Goal: Information Seeking & Learning: Find specific fact

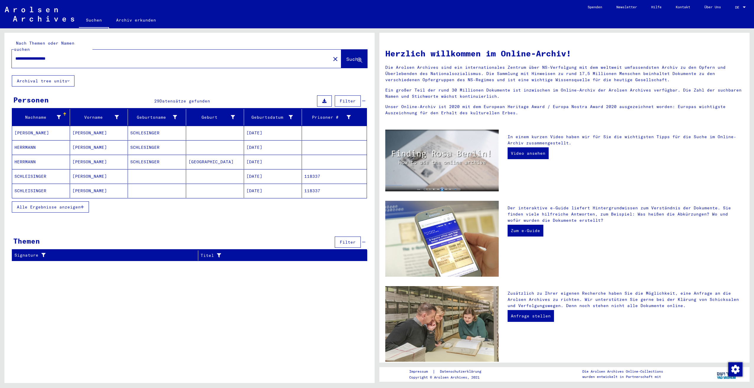
click at [85, 201] on button "Alle Ergebnisse anzeigen" at bounding box center [50, 206] width 77 height 11
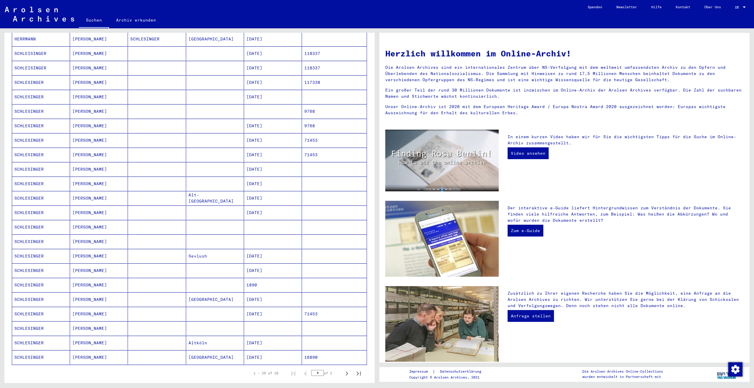
scroll to position [148, 0]
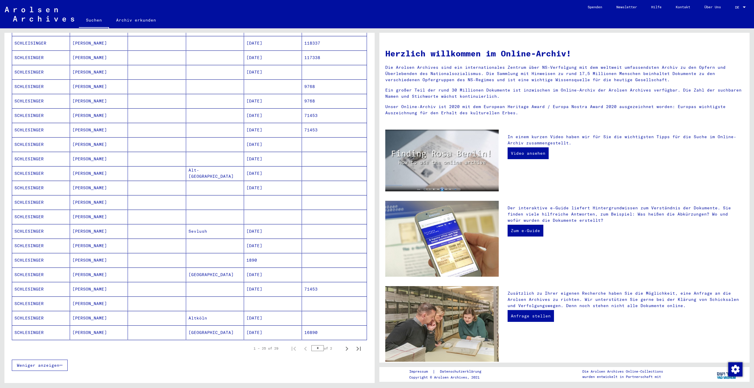
click at [177, 181] on mat-cell at bounding box center [157, 188] width 58 height 14
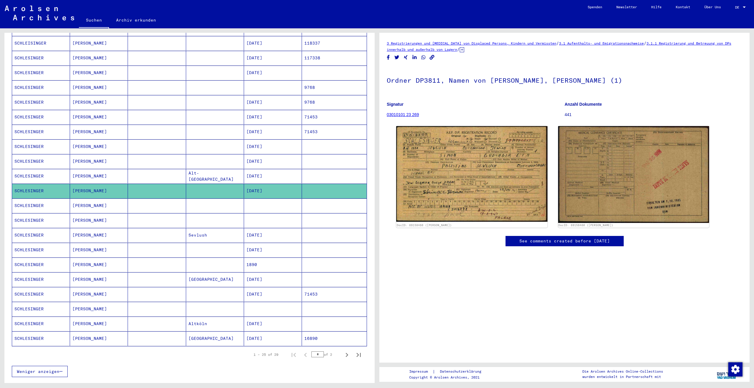
click at [175, 198] on mat-cell at bounding box center [157, 205] width 58 height 14
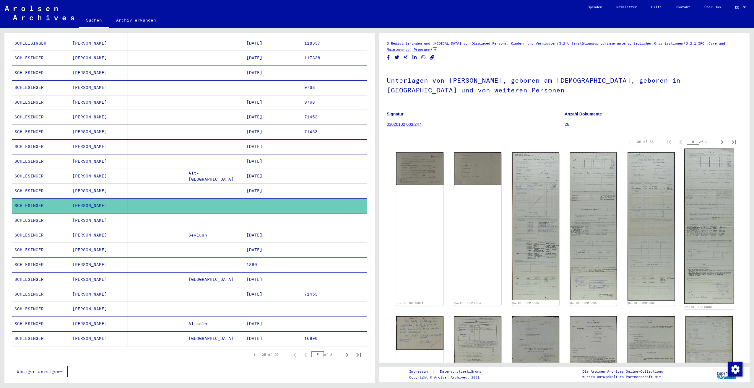
click at [705, 204] on img at bounding box center [709, 226] width 50 height 155
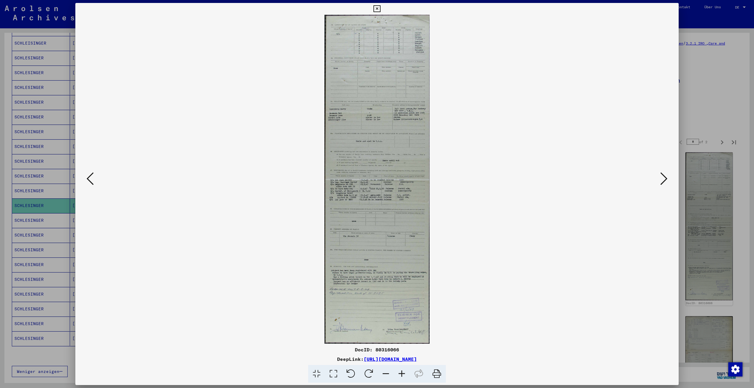
click at [90, 177] on icon at bounding box center [90, 179] width 7 height 14
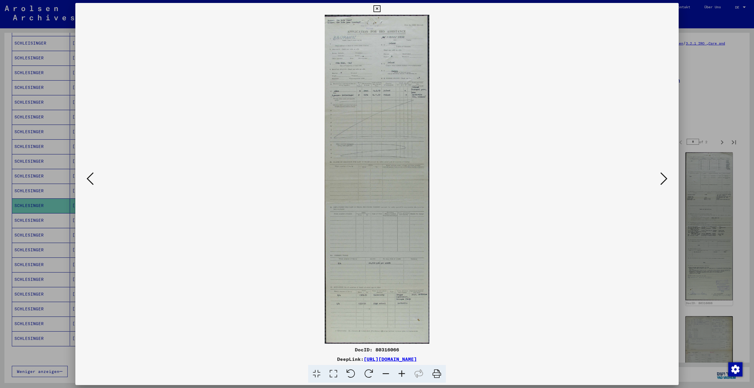
click at [664, 178] on icon at bounding box center [663, 179] width 7 height 14
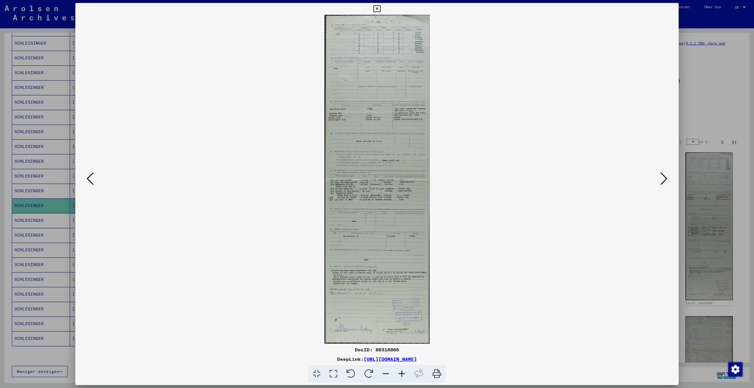
click at [664, 178] on icon at bounding box center [663, 179] width 7 height 14
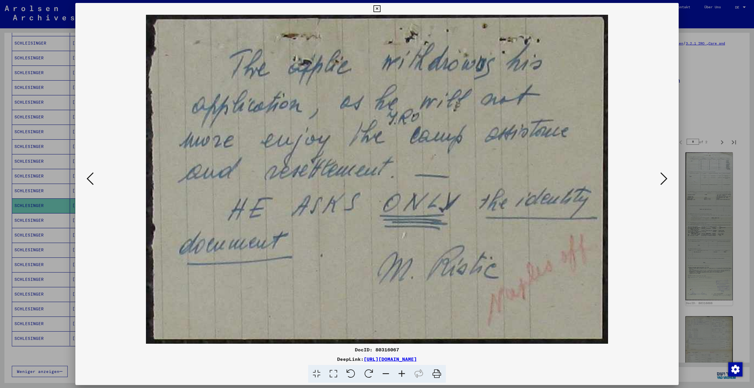
click at [664, 178] on icon at bounding box center [663, 179] width 7 height 14
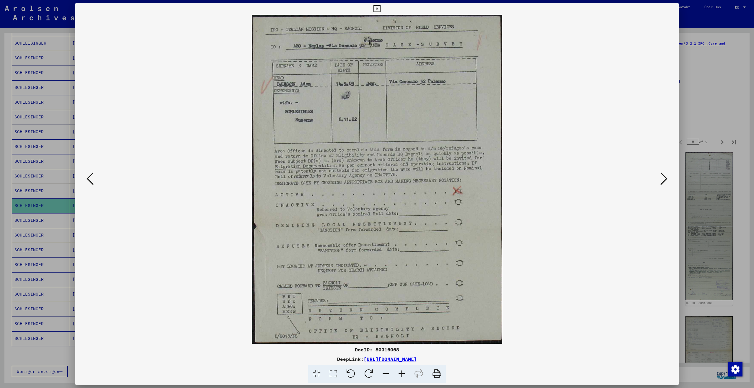
click at [664, 178] on icon at bounding box center [663, 179] width 7 height 14
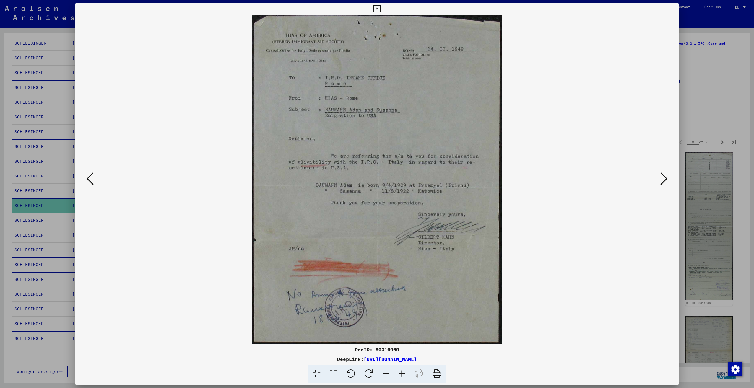
click at [664, 178] on icon at bounding box center [663, 179] width 7 height 14
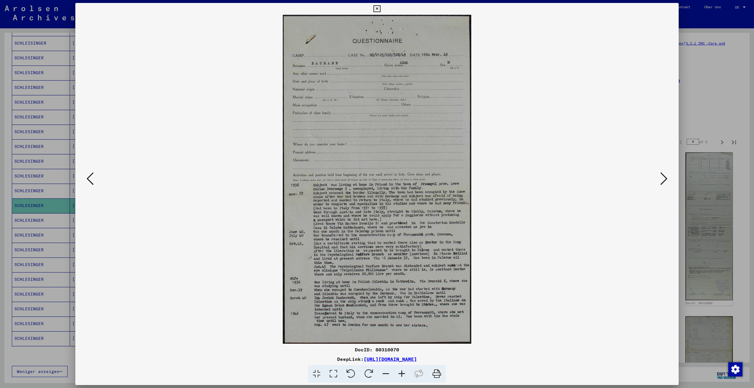
click at [664, 178] on icon at bounding box center [663, 179] width 7 height 14
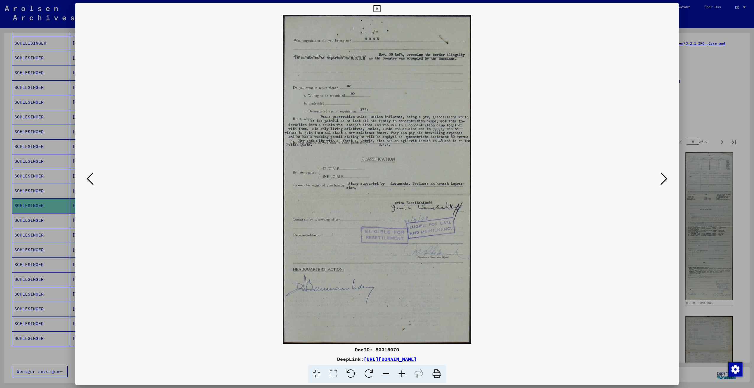
click at [664, 178] on icon at bounding box center [663, 179] width 7 height 14
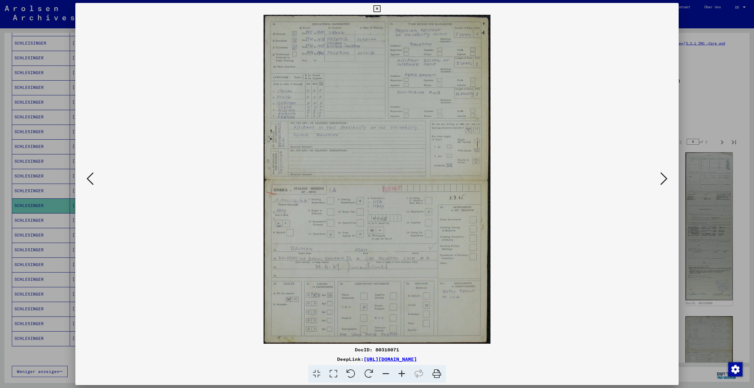
click at [664, 178] on icon at bounding box center [663, 179] width 7 height 14
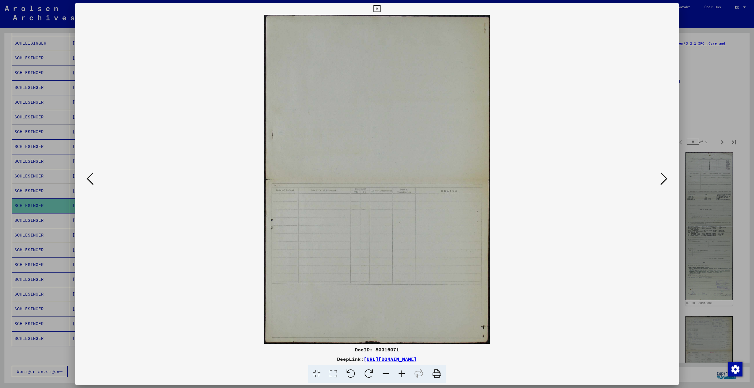
click at [664, 178] on icon at bounding box center [663, 179] width 7 height 14
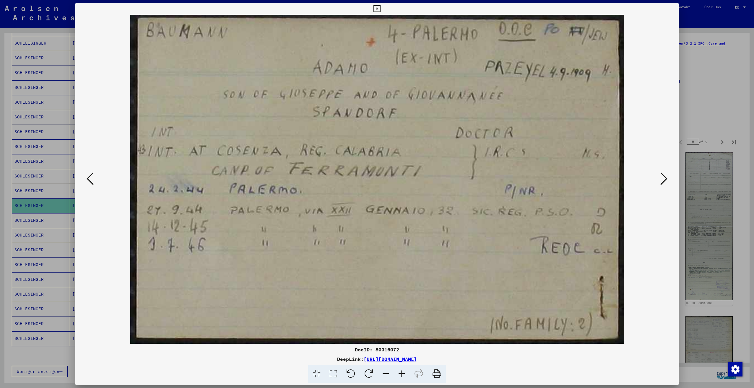
click at [697, 151] on div at bounding box center [377, 194] width 754 height 388
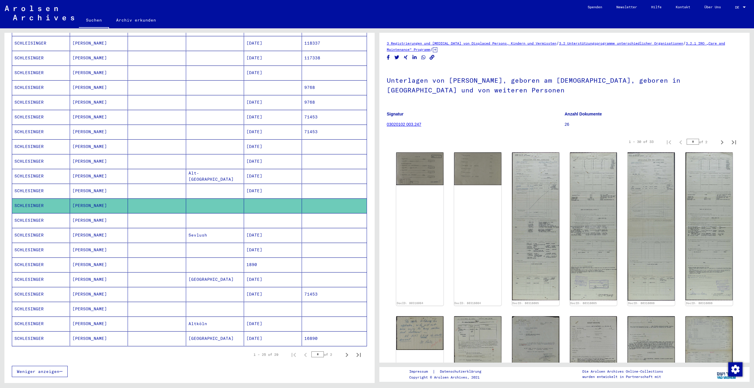
click at [167, 216] on mat-cell at bounding box center [157, 220] width 58 height 14
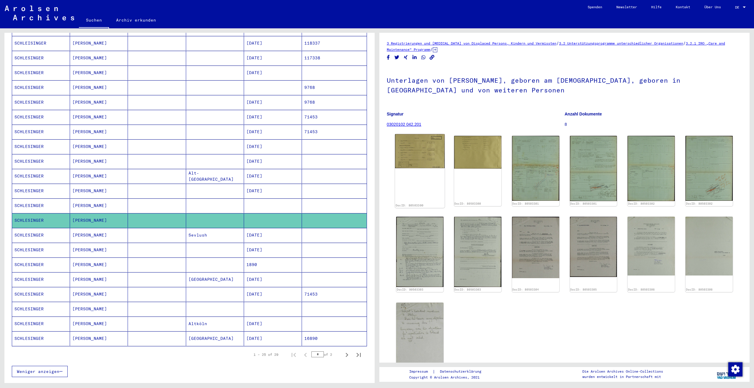
click at [416, 177] on div "DocID: 80503300" at bounding box center [420, 171] width 50 height 74
click at [418, 154] on img at bounding box center [420, 151] width 50 height 34
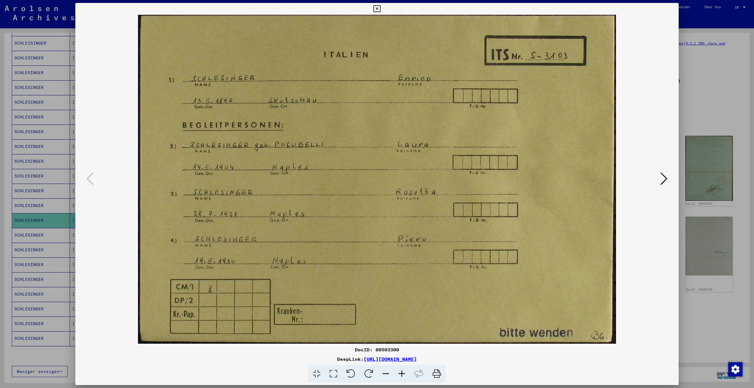
click at [660, 179] on button at bounding box center [663, 179] width 11 height 17
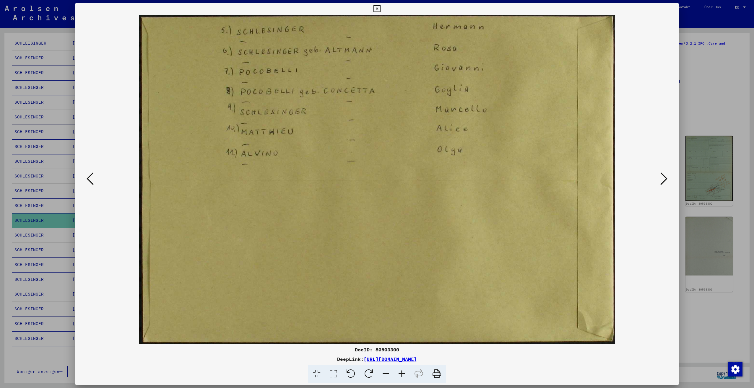
click at [664, 180] on icon at bounding box center [663, 179] width 7 height 14
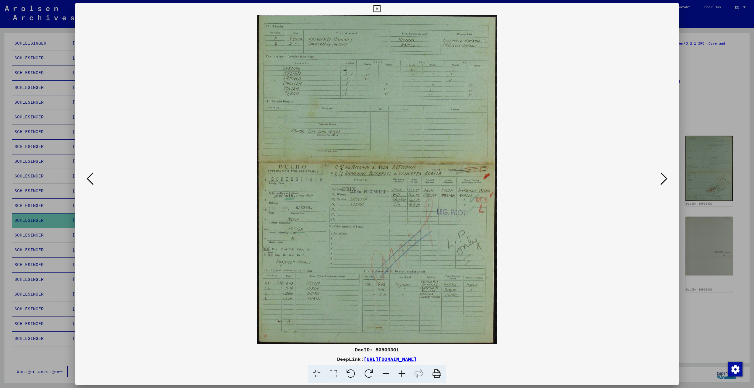
click at [705, 151] on div at bounding box center [377, 194] width 754 height 388
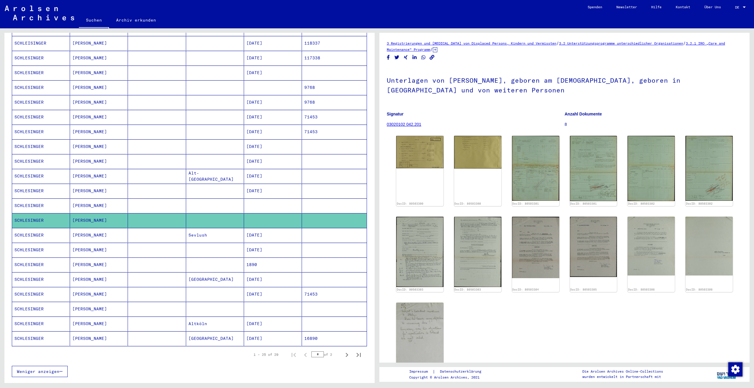
click at [123, 232] on mat-cell "[PERSON_NAME]" at bounding box center [99, 235] width 58 height 14
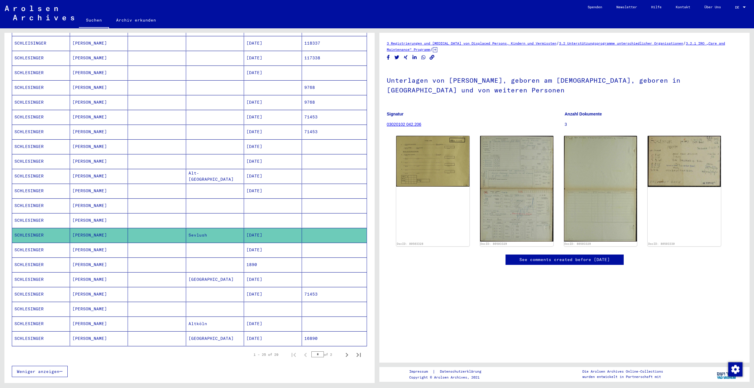
click at [133, 245] on mat-cell at bounding box center [157, 250] width 58 height 14
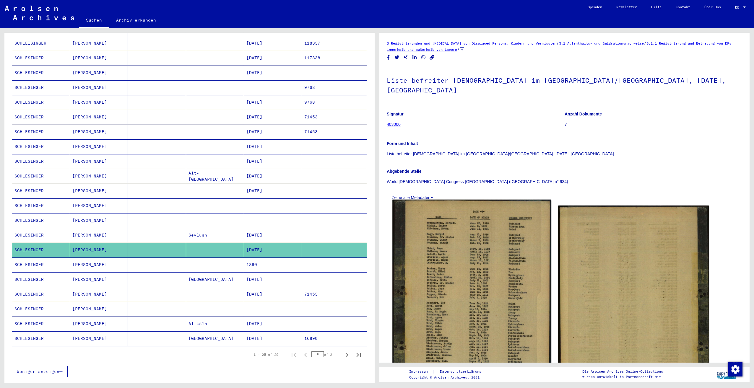
click at [455, 262] on img at bounding box center [471, 322] width 159 height 244
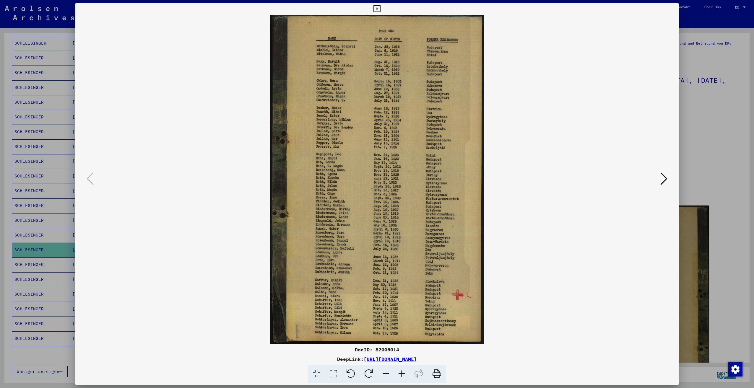
click at [694, 100] on div at bounding box center [377, 194] width 754 height 388
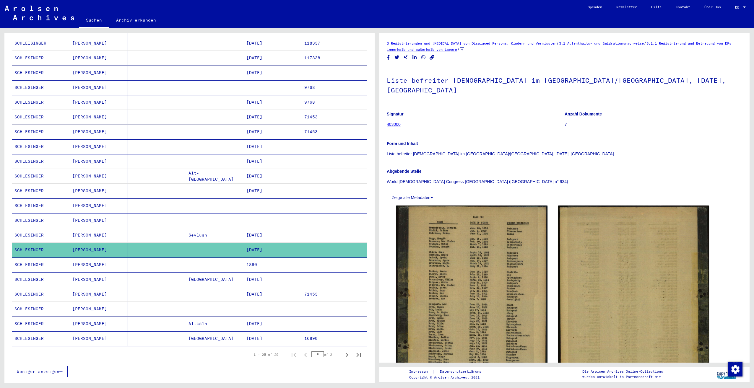
click at [203, 258] on mat-cell at bounding box center [215, 265] width 58 height 14
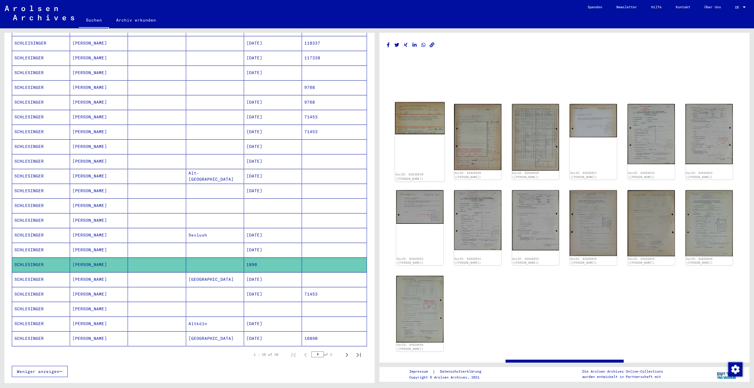
click at [430, 144] on div "DocID: 82826839 ([PERSON_NAME])" at bounding box center [420, 141] width 50 height 79
click at [416, 118] on img at bounding box center [420, 118] width 50 height 32
click at [150, 293] on mat-cell at bounding box center [157, 294] width 58 height 14
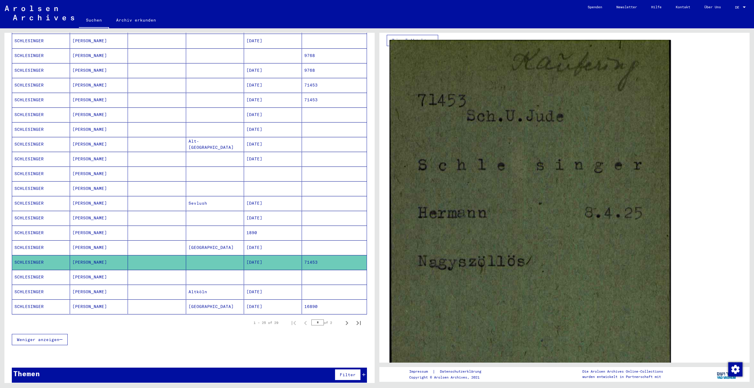
scroll to position [118, 0]
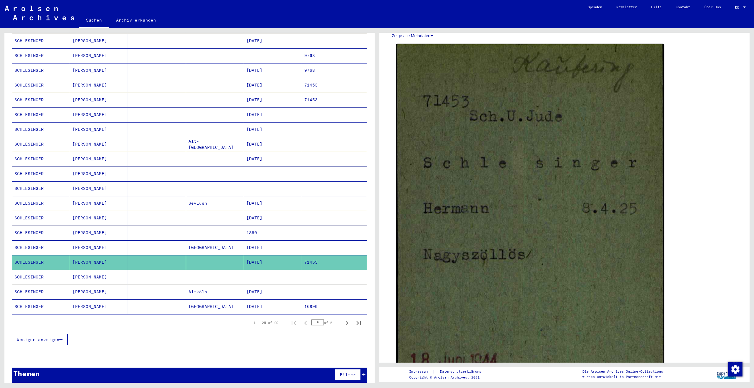
click at [160, 270] on mat-cell at bounding box center [157, 277] width 58 height 14
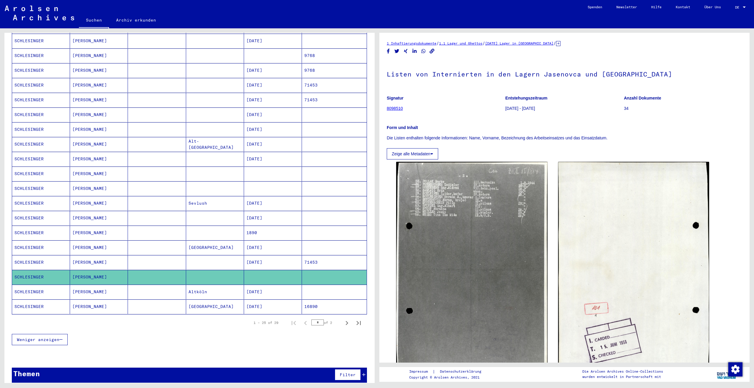
click at [164, 285] on mat-cell at bounding box center [157, 292] width 58 height 14
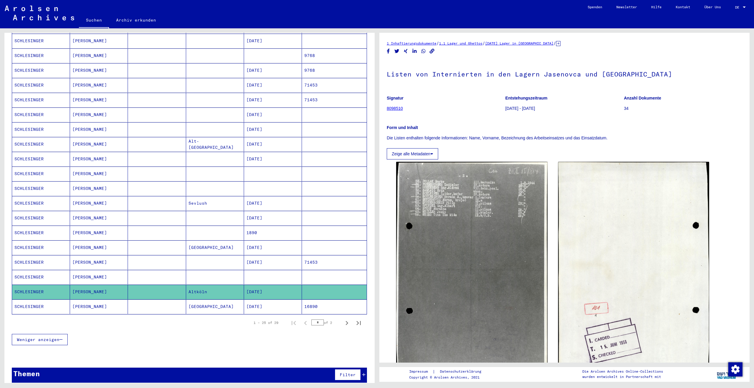
click at [168, 299] on mat-cell at bounding box center [157, 306] width 58 height 14
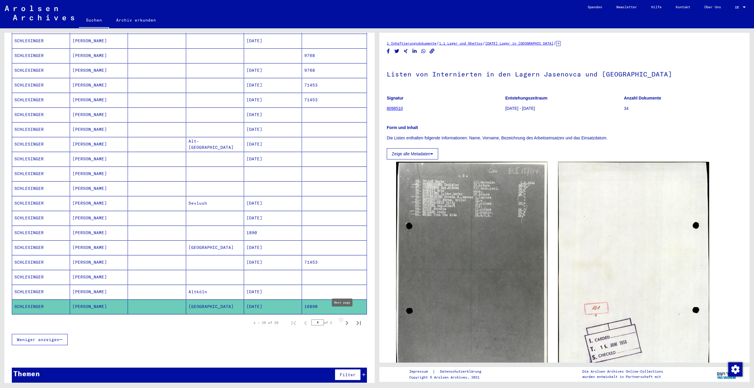
click at [343, 319] on icon "Next page" at bounding box center [347, 323] width 8 height 8
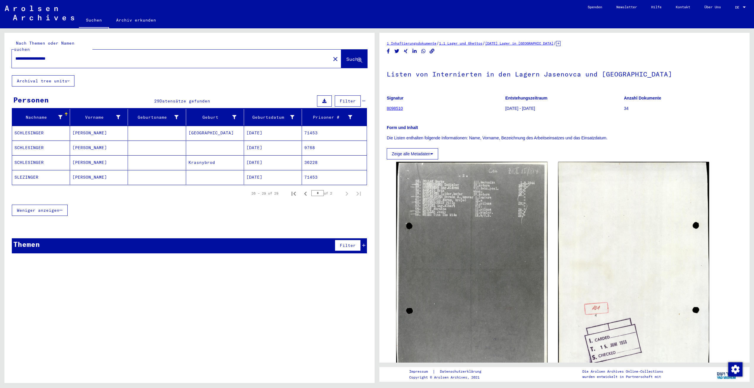
click at [100, 141] on mat-cell "[PERSON_NAME]" at bounding box center [99, 148] width 58 height 14
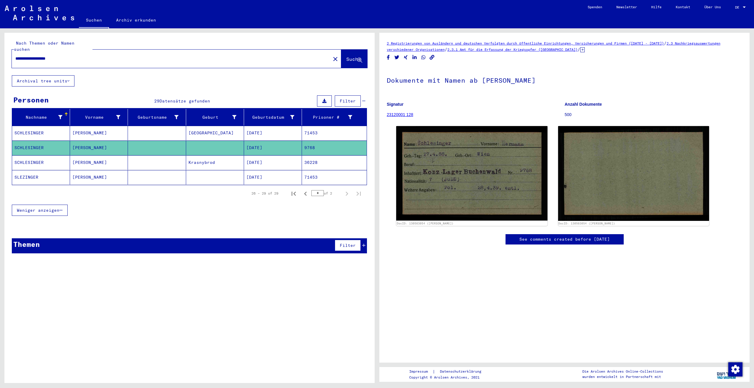
click at [186, 170] on mat-cell at bounding box center [215, 177] width 58 height 14
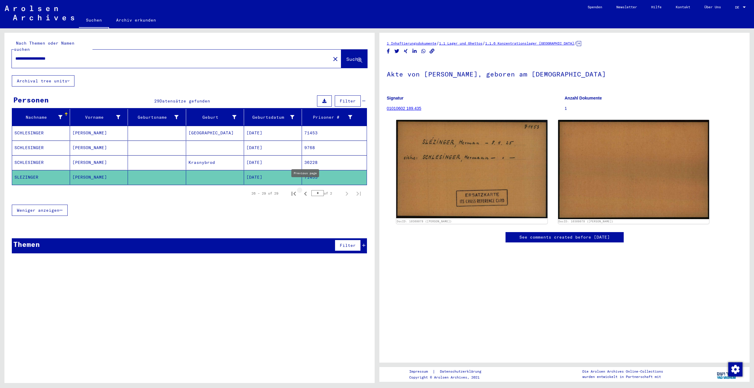
click at [306, 192] on icon "Previous page" at bounding box center [305, 194] width 3 height 4
type input "*"
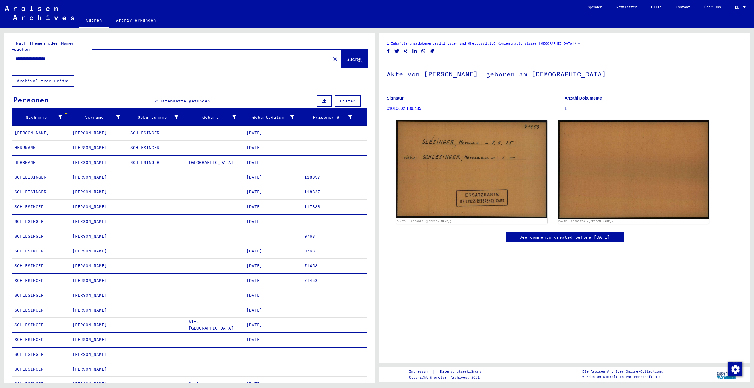
click at [62, 56] on input "**********" at bounding box center [171, 59] width 312 height 6
drag, startPoint x: 58, startPoint y: 54, endPoint x: 2, endPoint y: 53, distance: 55.5
click at [0, 54] on html "**********" at bounding box center [377, 194] width 754 height 388
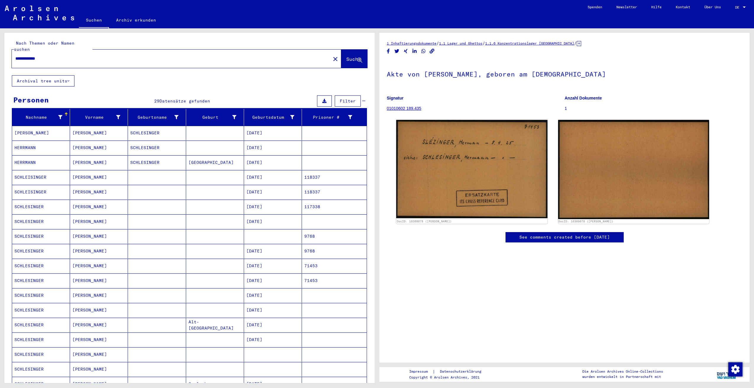
type input "**********"
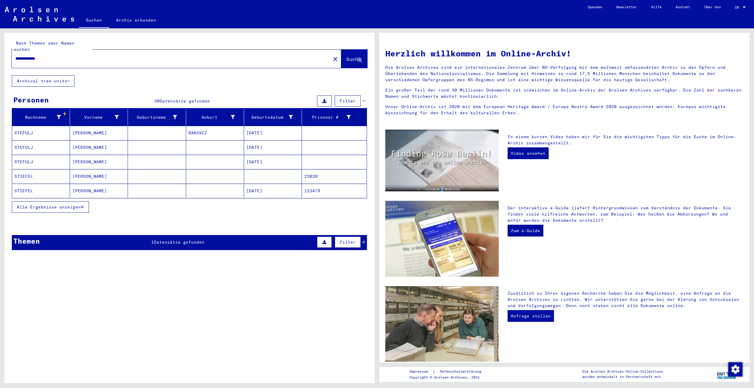
click at [214, 172] on mat-cell at bounding box center [215, 176] width 58 height 14
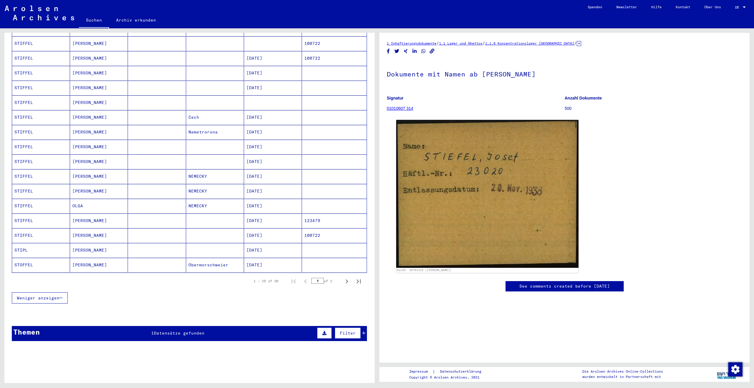
scroll to position [225, 0]
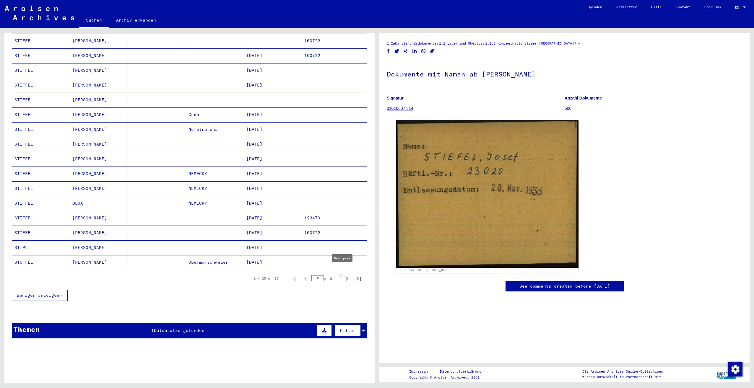
click at [343, 275] on icon "Next page" at bounding box center [347, 279] width 8 height 8
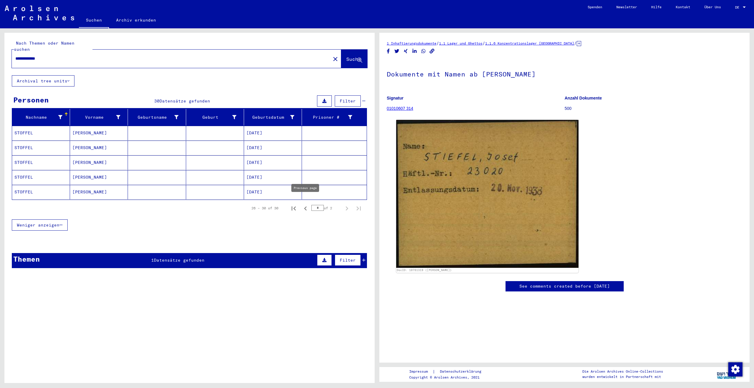
click at [304, 204] on icon "Previous page" at bounding box center [305, 208] width 8 height 8
type input "*"
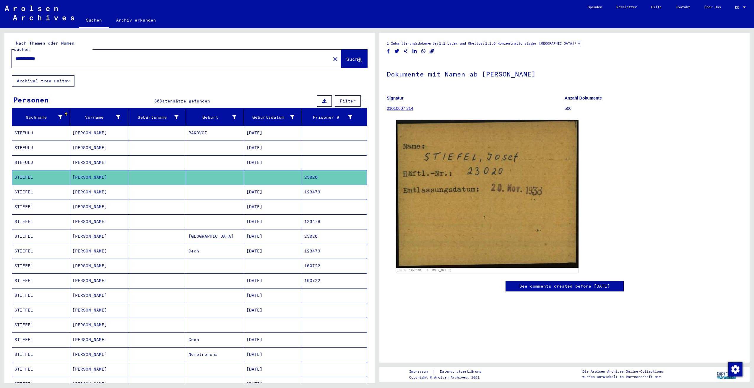
click at [278, 231] on mat-cell "[DATE]" at bounding box center [273, 236] width 58 height 14
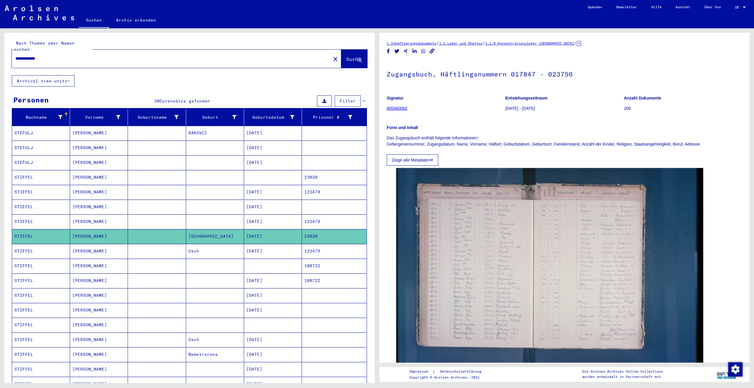
click at [19, 56] on input "**********" at bounding box center [171, 59] width 312 height 6
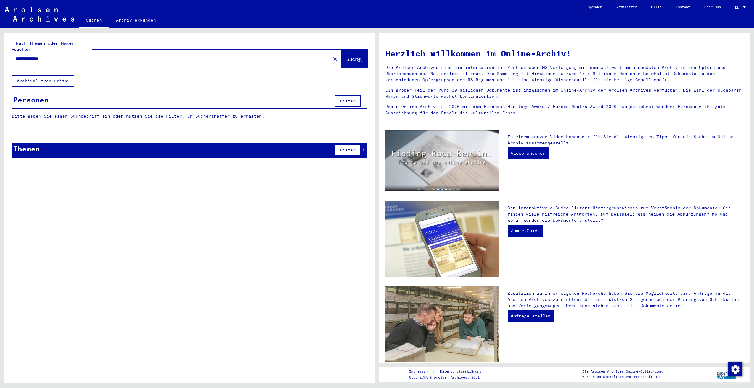
click at [19, 56] on input "**********" at bounding box center [169, 59] width 308 height 6
click at [43, 56] on input "**********" at bounding box center [169, 59] width 308 height 6
type input "**********"
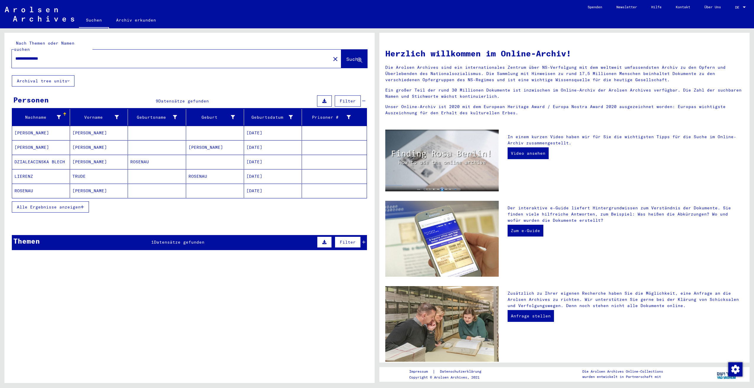
click at [49, 56] on input "**********" at bounding box center [169, 59] width 308 height 6
click at [84, 205] on icon "button" at bounding box center [82, 207] width 3 height 4
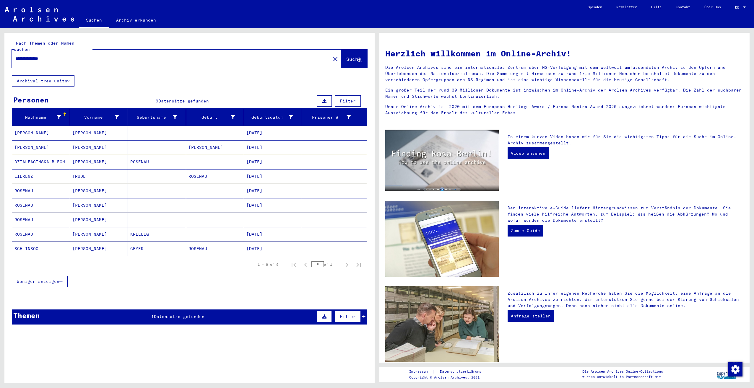
click at [248, 213] on mat-cell at bounding box center [273, 220] width 58 height 14
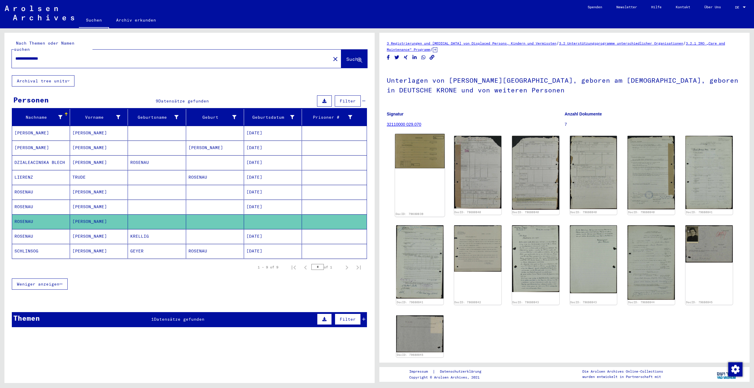
click at [428, 155] on img at bounding box center [420, 151] width 50 height 34
click at [44, 56] on input "**********" at bounding box center [171, 59] width 312 height 6
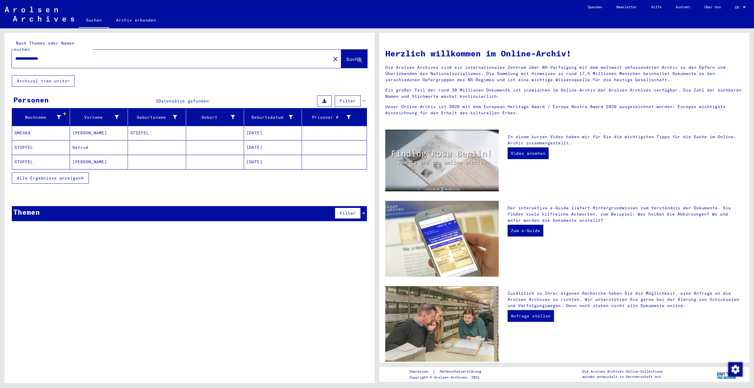
click at [34, 56] on input "**********" at bounding box center [169, 59] width 308 height 6
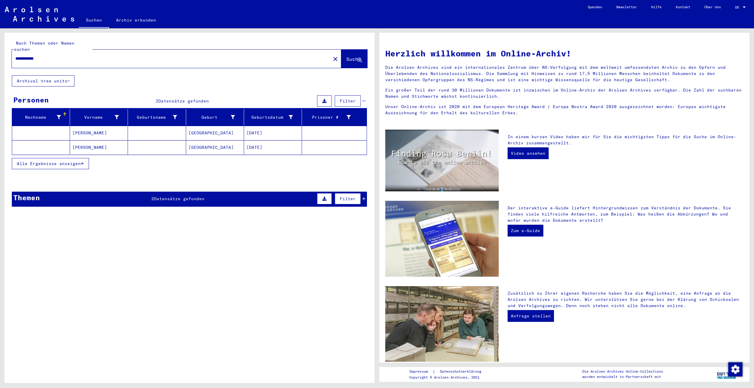
click at [30, 56] on div "**********" at bounding box center [168, 58] width 312 height 13
click at [43, 56] on input "**********" at bounding box center [169, 59] width 308 height 6
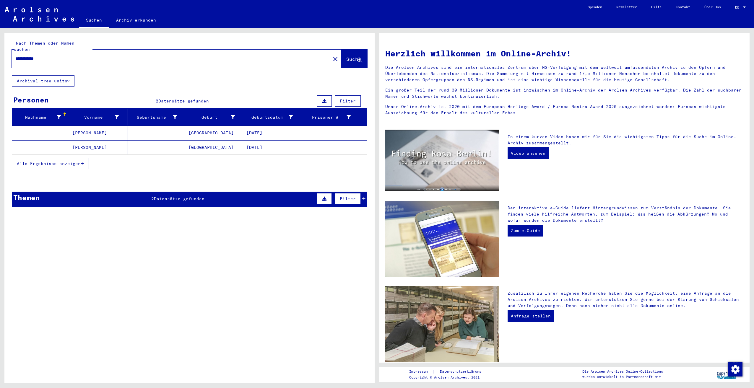
click at [43, 56] on input "**********" at bounding box center [169, 59] width 308 height 6
type input "**********"
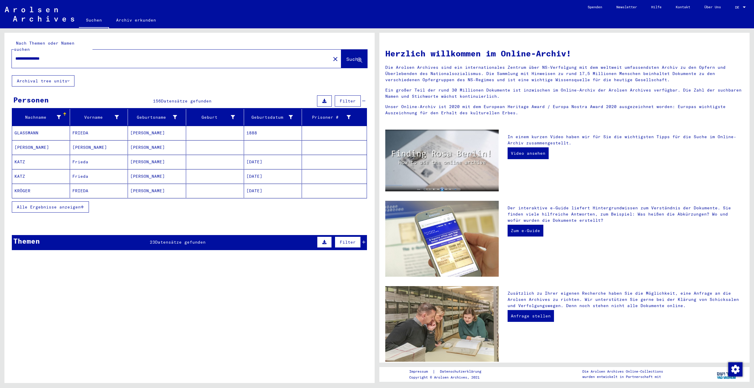
click at [57, 204] on span "Alle Ergebnisse anzeigen" at bounding box center [49, 206] width 64 height 5
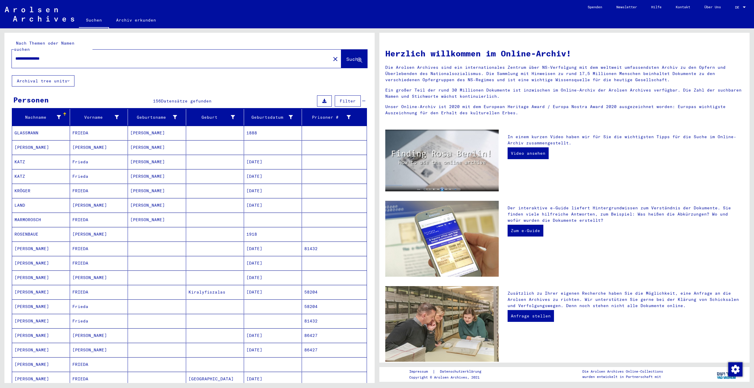
click at [347, 98] on span "Filter" at bounding box center [348, 100] width 16 height 5
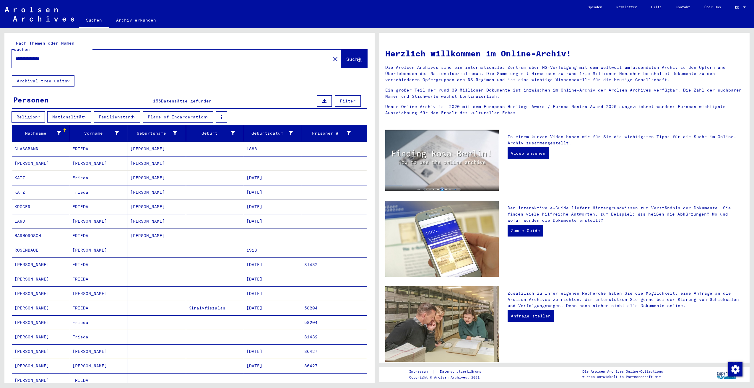
click at [213, 111] on button "Place of Incarceration" at bounding box center [178, 116] width 71 height 11
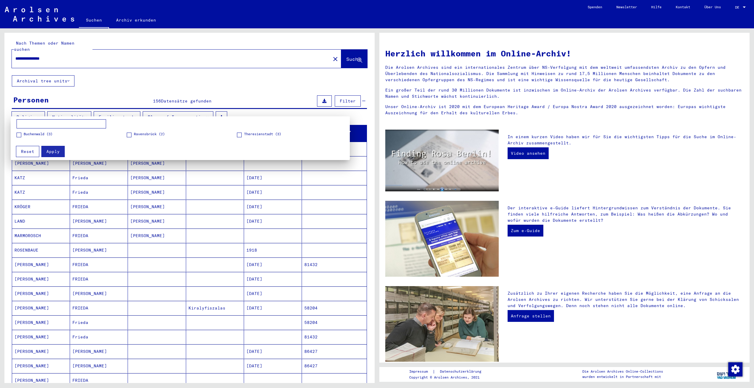
click at [215, 110] on div at bounding box center [377, 194] width 754 height 388
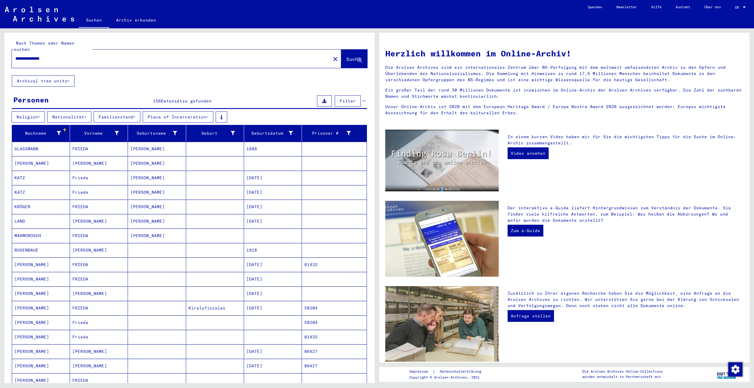
click at [38, 111] on button "Religion" at bounding box center [28, 116] width 33 height 11
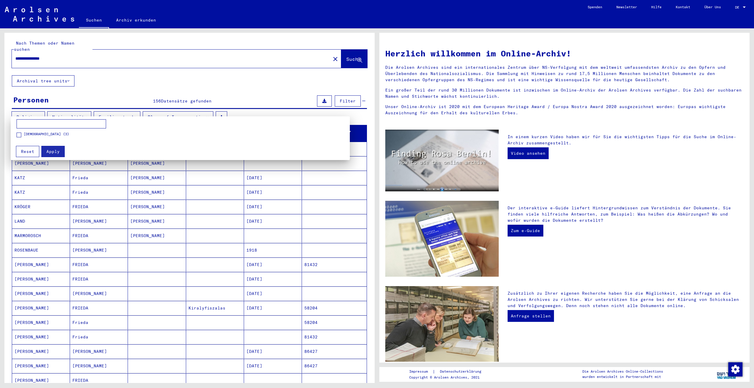
click at [38, 109] on div at bounding box center [377, 194] width 754 height 388
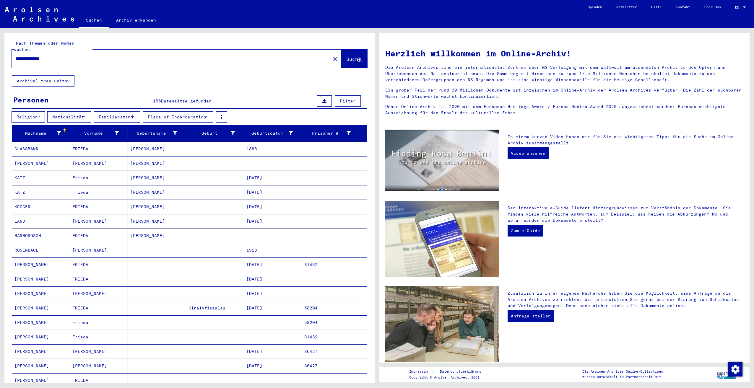
click at [362, 99] on icon at bounding box center [363, 101] width 3 height 4
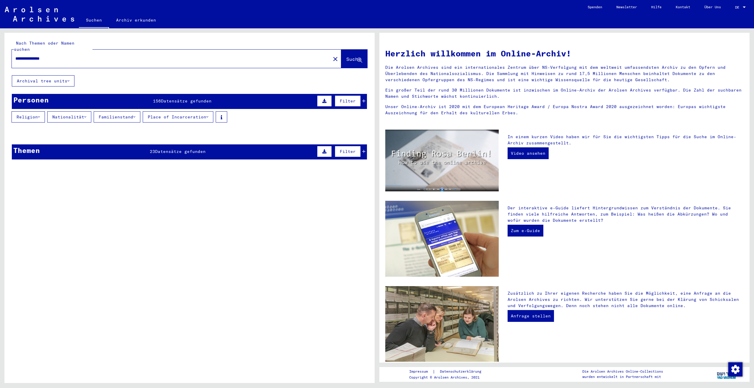
click at [174, 131] on icon at bounding box center [175, 133] width 4 height 4
drag, startPoint x: 285, startPoint y: 126, endPoint x: 298, endPoint y: 119, distance: 14.9
click at [287, 125] on div at bounding box center [377, 194] width 754 height 388
click at [362, 99] on icon at bounding box center [363, 101] width 3 height 4
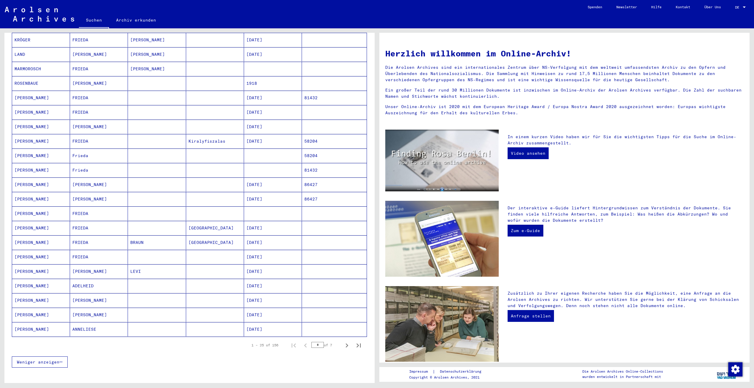
scroll to position [177, 0]
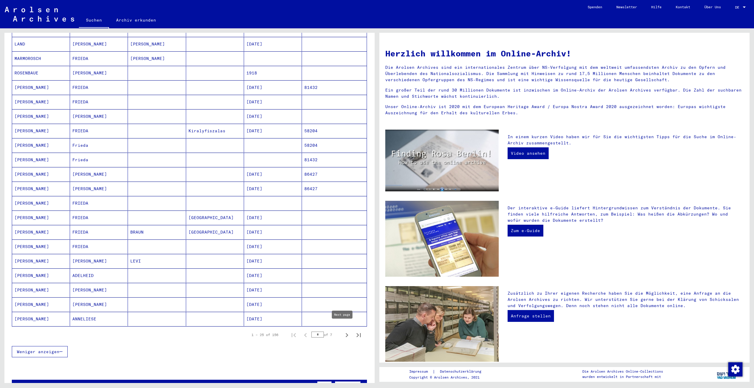
click at [343, 331] on icon "Next page" at bounding box center [347, 335] width 8 height 8
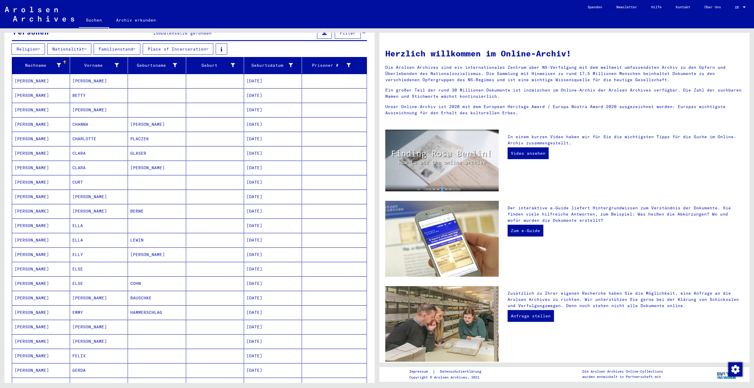
scroll to position [207, 0]
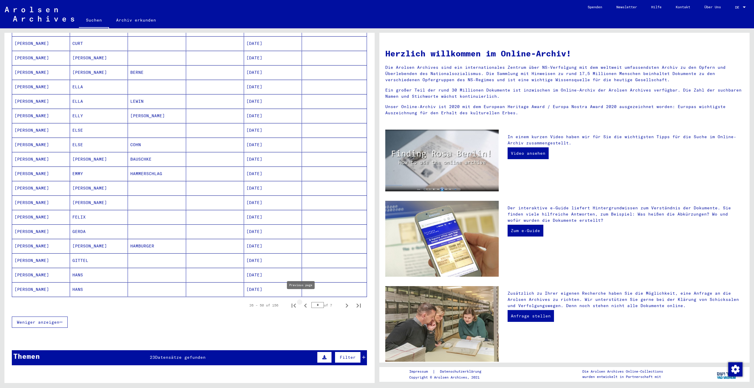
click at [302, 302] on icon "Previous page" at bounding box center [305, 306] width 8 height 8
type input "*"
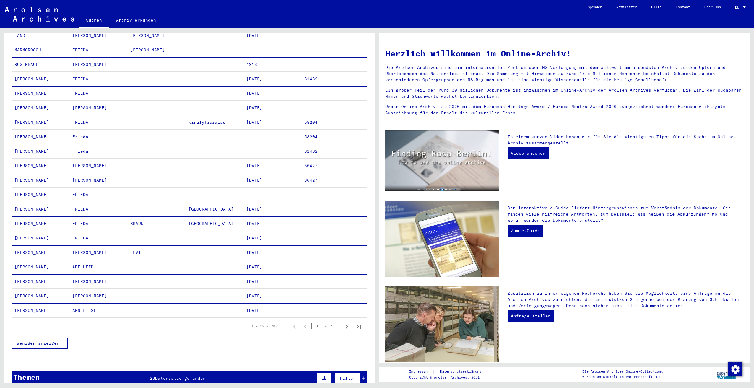
scroll to position [89, 0]
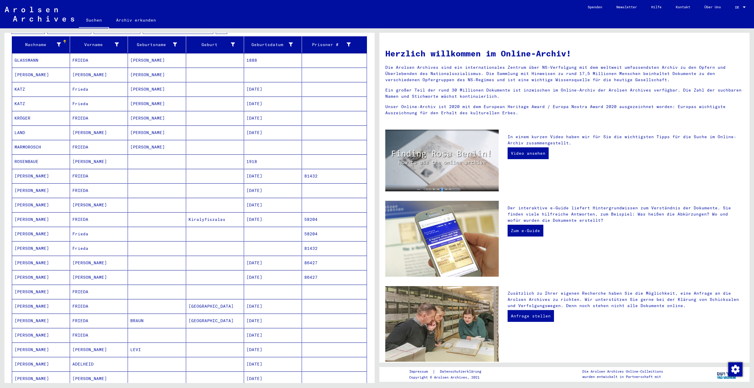
click at [165, 73] on mat-cell "[PERSON_NAME]" at bounding box center [157, 75] width 58 height 14
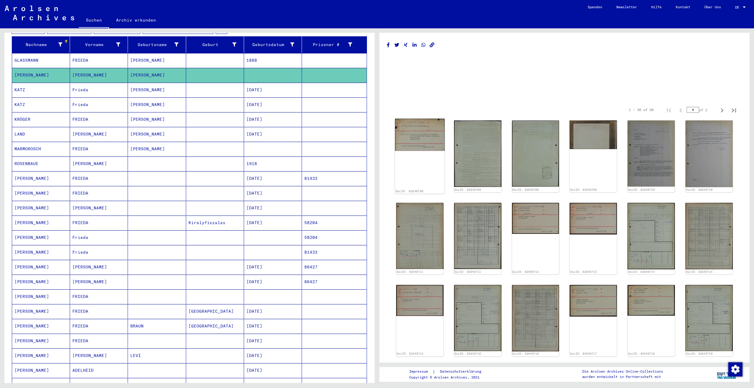
click at [429, 141] on img at bounding box center [420, 135] width 50 height 32
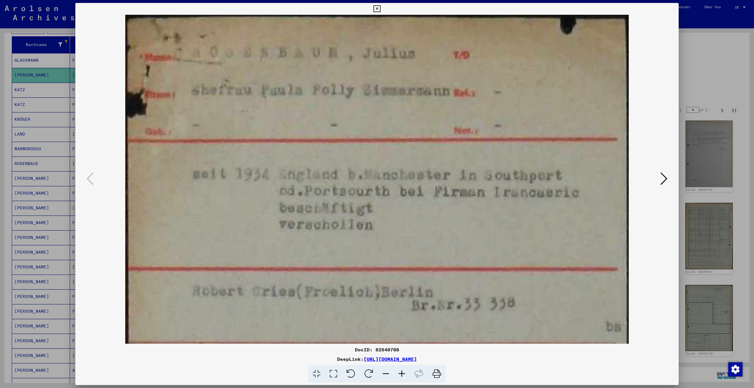
click at [666, 179] on icon at bounding box center [663, 179] width 7 height 14
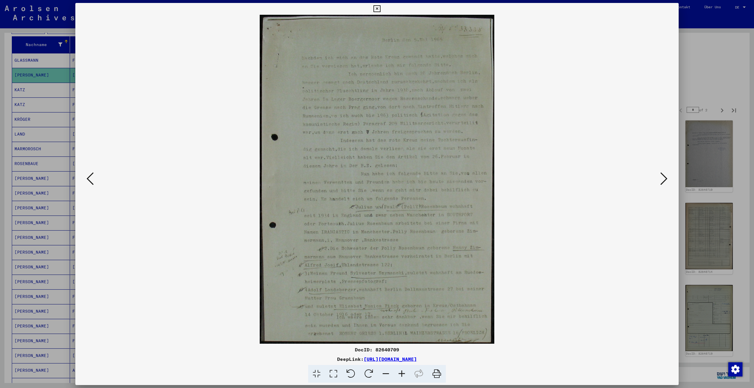
click at [664, 178] on icon at bounding box center [663, 179] width 7 height 14
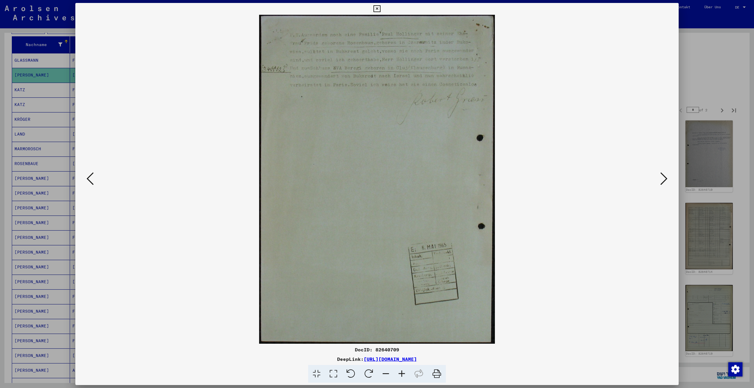
click at [664, 178] on icon at bounding box center [663, 179] width 7 height 14
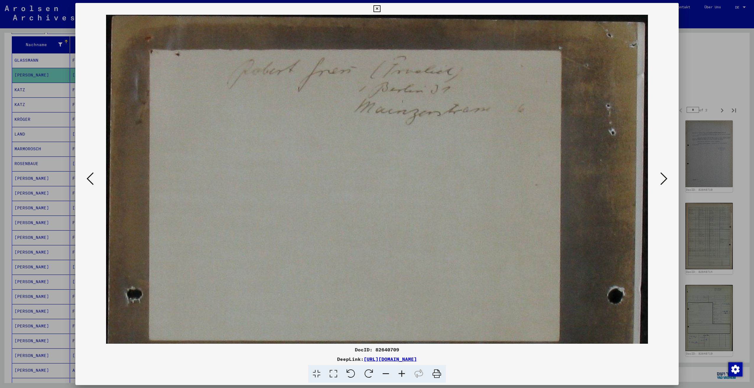
click at [664, 178] on icon at bounding box center [663, 179] width 7 height 14
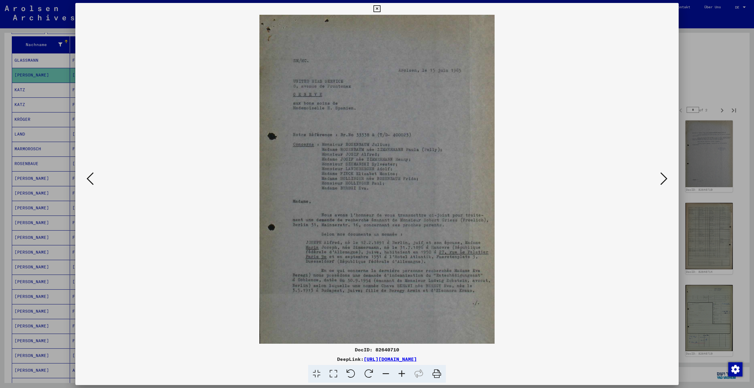
click at [721, 51] on div at bounding box center [377, 194] width 754 height 388
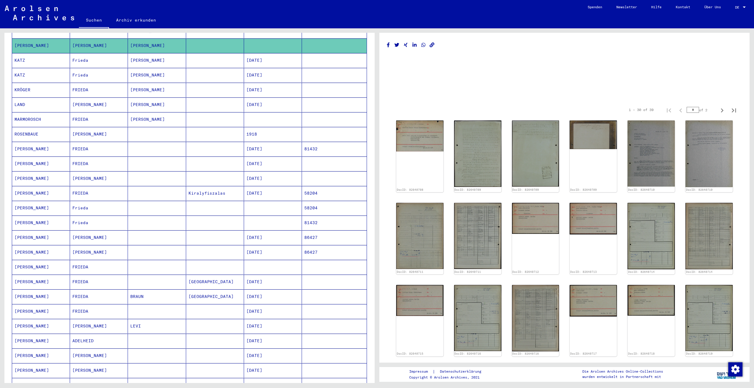
scroll to position [148, 0]
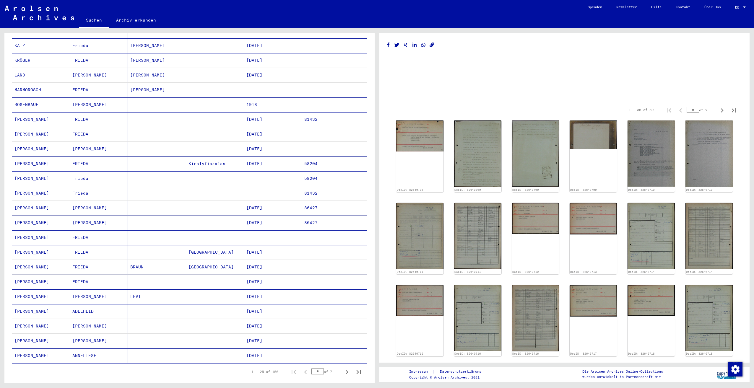
click at [230, 112] on mat-cell at bounding box center [215, 119] width 58 height 14
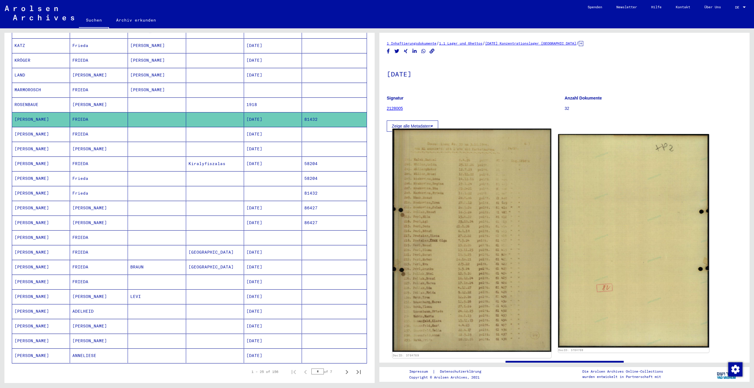
click at [459, 201] on img at bounding box center [471, 240] width 159 height 223
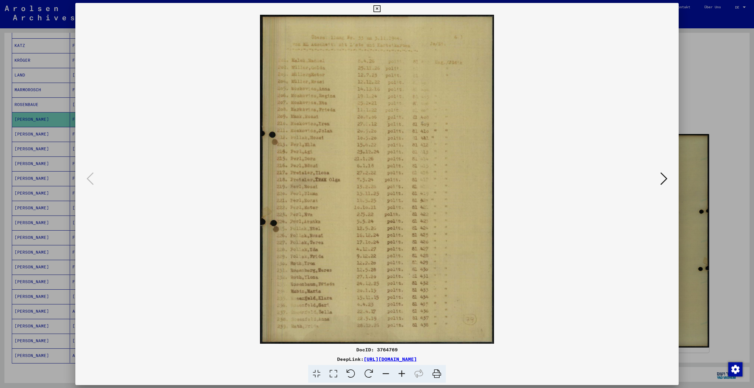
click at [664, 176] on icon at bounding box center [663, 179] width 7 height 14
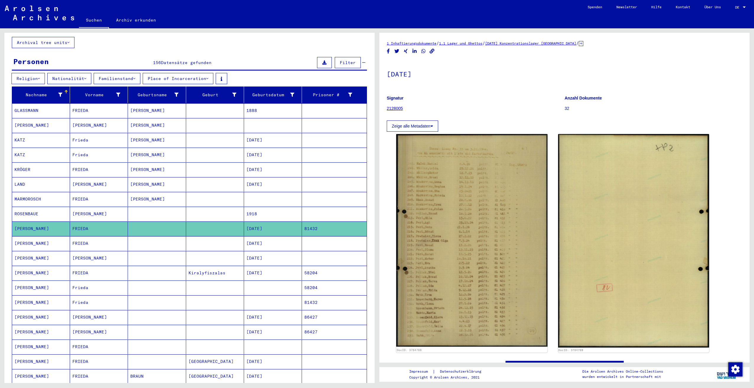
scroll to position [118, 0]
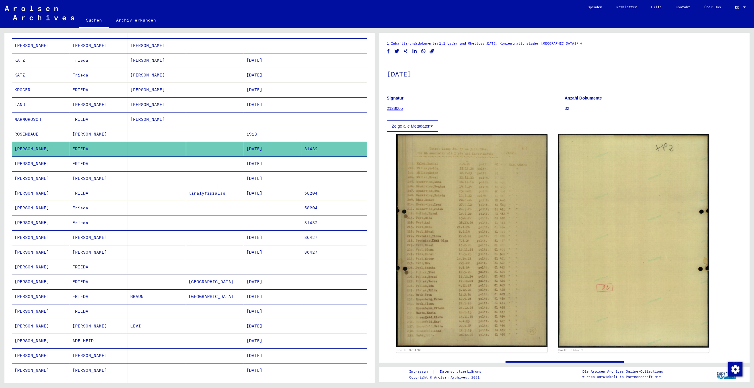
click at [167, 260] on mat-cell at bounding box center [157, 267] width 58 height 14
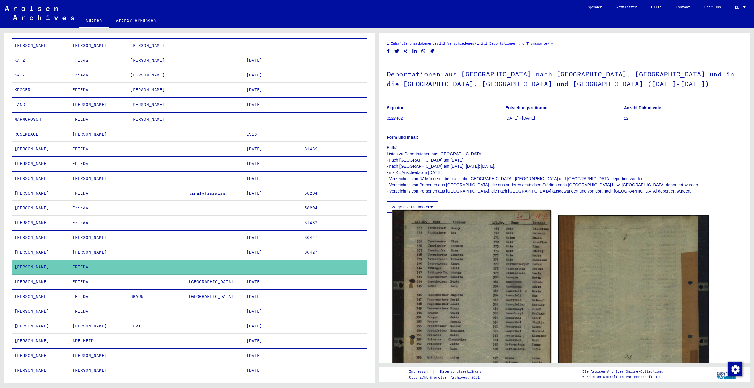
click at [481, 286] on img at bounding box center [471, 315] width 159 height 211
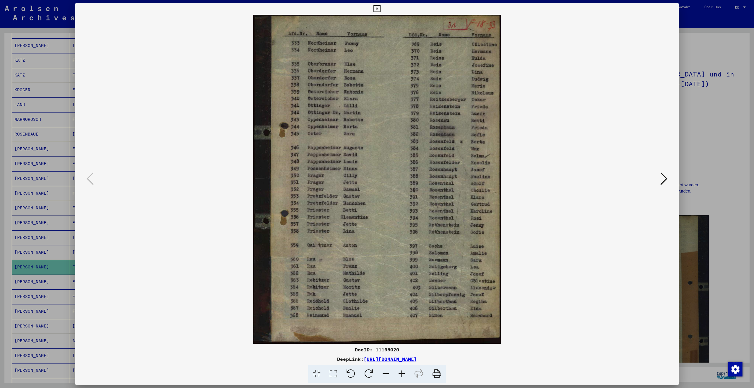
click at [658, 183] on img at bounding box center [376, 179] width 563 height 329
click at [661, 182] on icon at bounding box center [663, 179] width 7 height 14
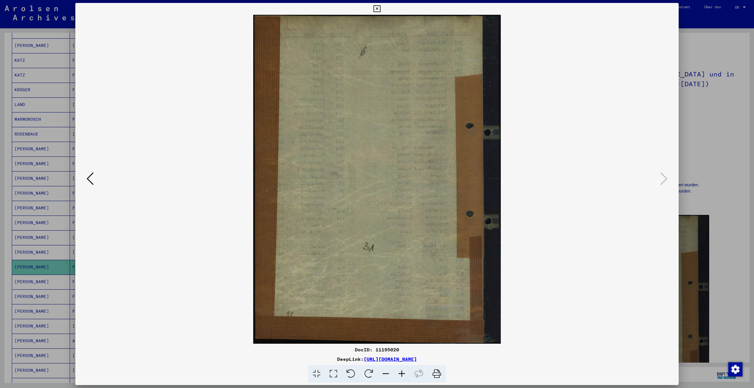
click at [705, 154] on div at bounding box center [377, 194] width 754 height 388
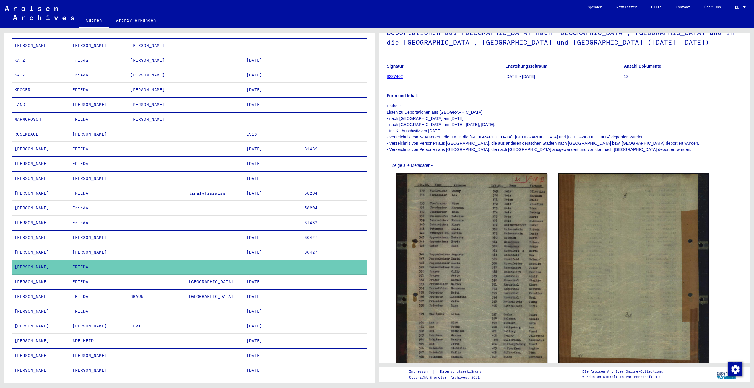
scroll to position [30, 0]
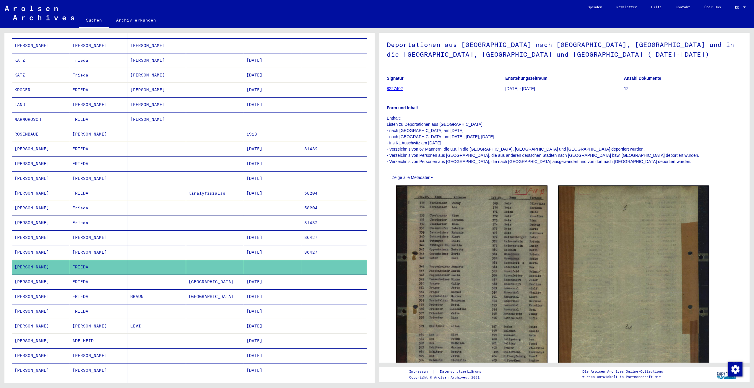
click at [624, 88] on p "12" at bounding box center [683, 89] width 118 height 6
click at [428, 178] on button "Zeige alle Metadaten" at bounding box center [412, 177] width 51 height 11
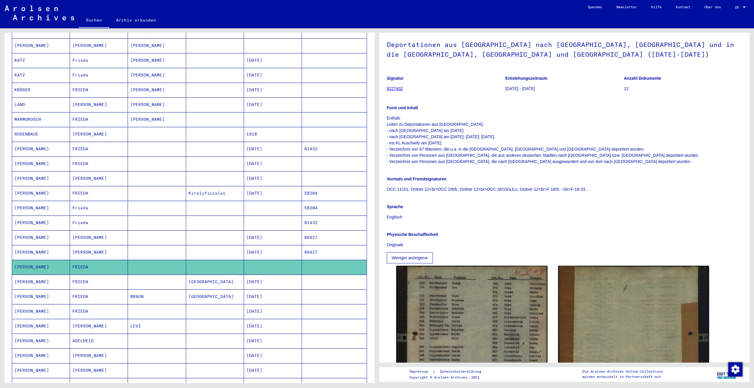
click at [515, 240] on div "Physische Beschaffenheit Originale" at bounding box center [564, 236] width 355 height 24
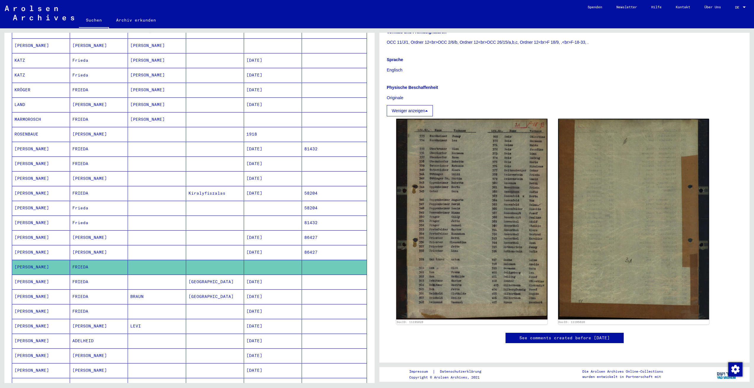
scroll to position [361, 0]
click at [527, 335] on link "See comments created before [DATE]" at bounding box center [564, 338] width 90 height 6
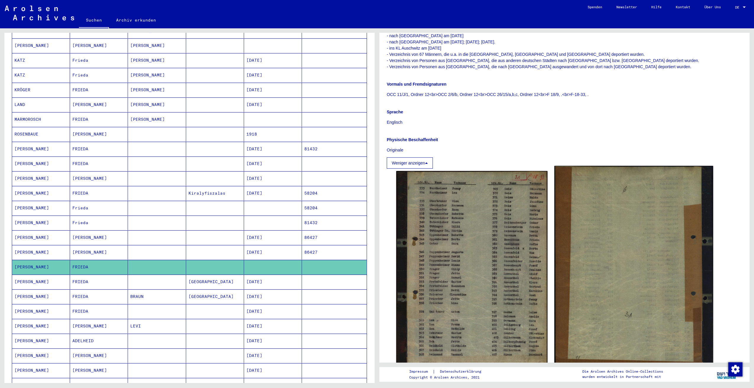
scroll to position [148, 0]
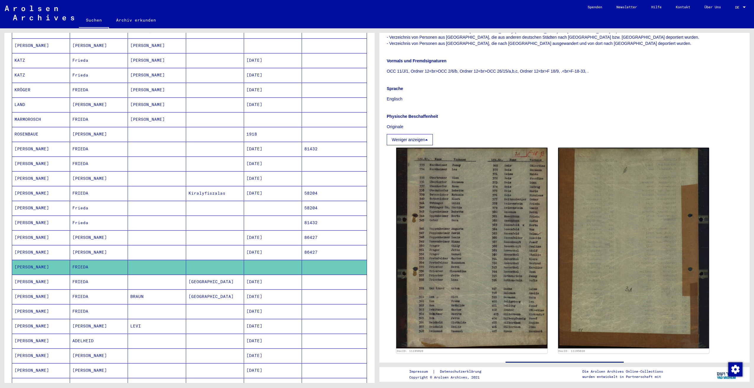
click at [428, 139] on icon at bounding box center [426, 140] width 3 height 4
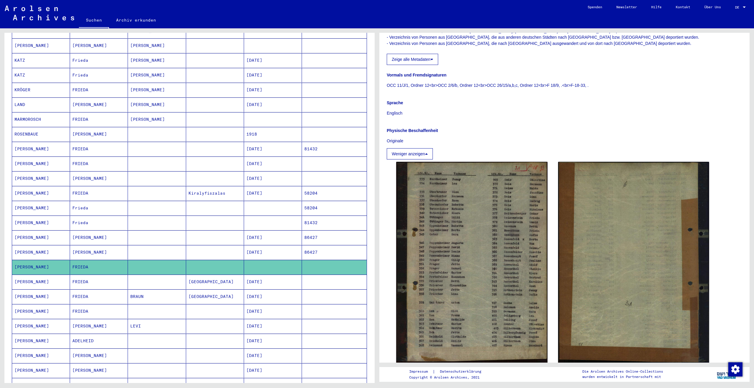
scroll to position [95, 0]
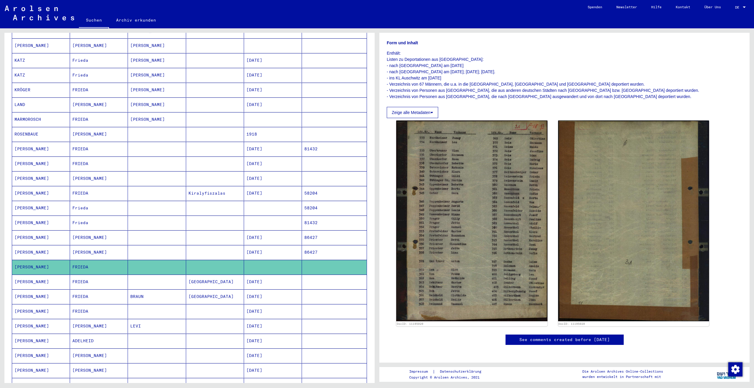
click at [672, 97] on p "Enthält: Listen zu Deportationen aus [GEOGRAPHIC_DATA]: - nach [GEOGRAPHIC_DATA…" at bounding box center [564, 75] width 355 height 50
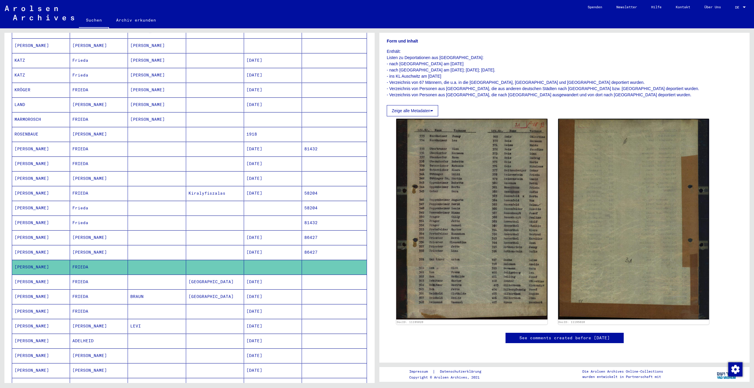
scroll to position [124, 0]
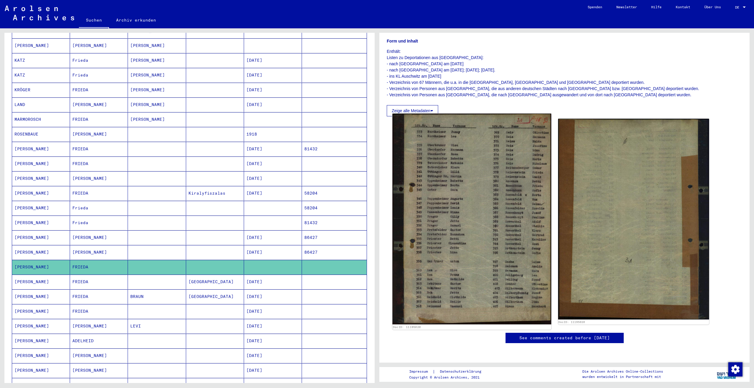
click at [449, 186] on img at bounding box center [471, 219] width 159 height 211
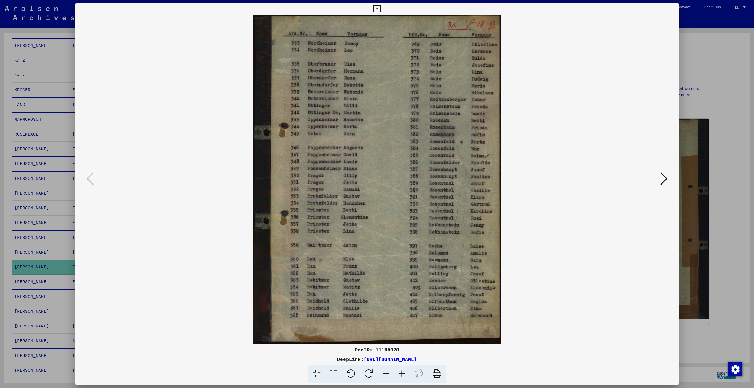
click at [666, 177] on icon at bounding box center [663, 179] width 7 height 14
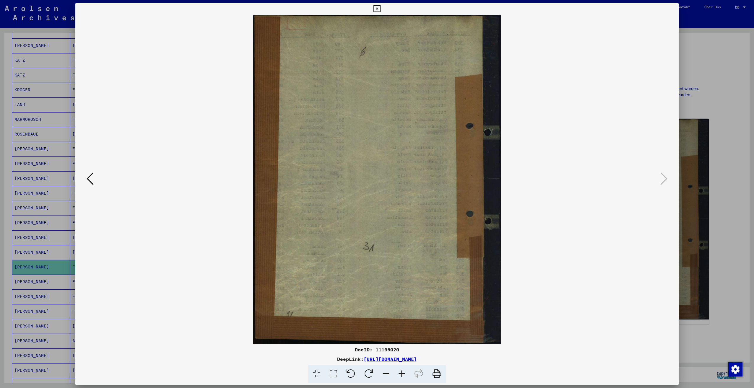
click at [417, 359] on link "[URL][DOMAIN_NAME]" at bounding box center [390, 359] width 53 height 6
